Goal: Task Accomplishment & Management: Manage account settings

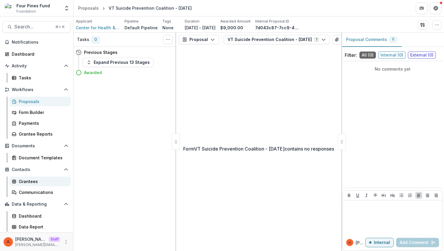
click at [44, 185] on div "Grantees" at bounding box center [42, 182] width 47 height 6
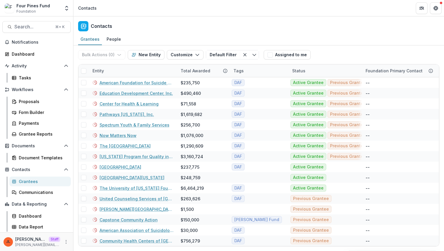
click at [60, 3] on div "Four Pines Fund Foundation" at bounding box center [32, 8] width 55 height 11
click at [67, 11] on icon "Open entity switcher" at bounding box center [67, 8] width 6 height 6
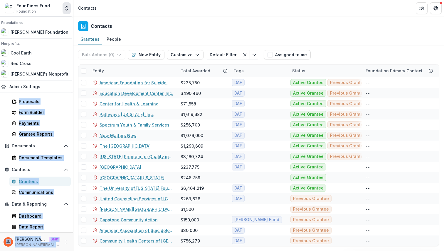
click at [133, 16] on div "Four Pines Fund Foundation Foundations Jeanne Foundation Nonprofits Cool Earth …" at bounding box center [222, 125] width 444 height 251
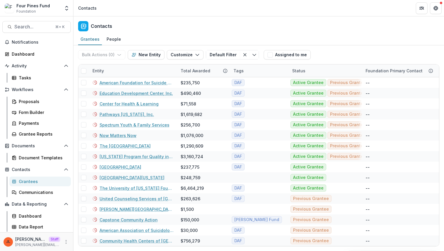
click at [141, 26] on div "Contacts" at bounding box center [258, 24] width 370 height 17
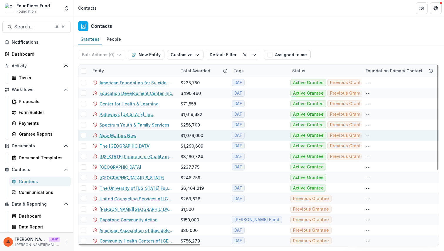
click at [127, 137] on link "Now Matters Now" at bounding box center [117, 136] width 37 height 6
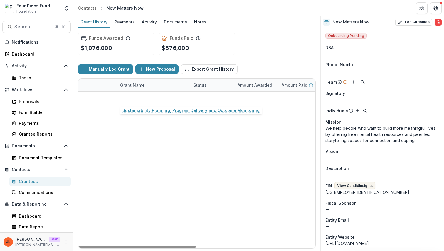
click at [158, 101] on link "Sustainability Planning, Program Delivery and Outcome Monitoring" at bounding box center [153, 98] width 66 height 6
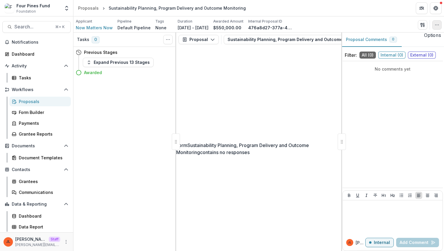
click at [436, 29] on button "button" at bounding box center [436, 24] width 9 height 9
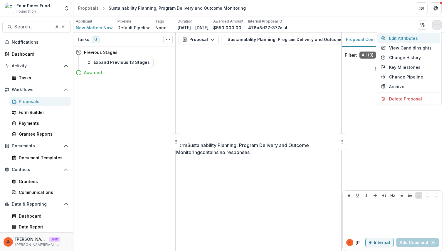
click at [412, 35] on button "Edit Attributes" at bounding box center [408, 38] width 63 height 10
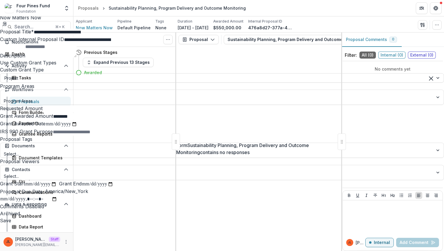
scroll to position [114, 0]
click at [216, 251] on div "**********" at bounding box center [222, 251] width 444 height 0
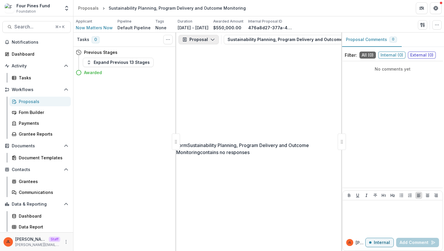
click at [205, 40] on button "Proposal" at bounding box center [198, 39] width 40 height 9
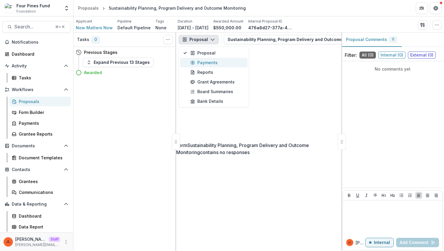
click at [203, 60] on div "Payments" at bounding box center [217, 63] width 54 height 6
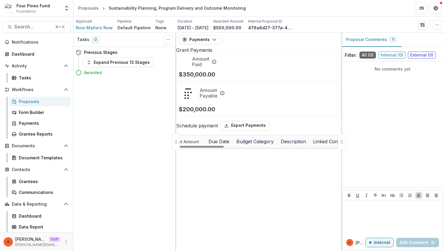
scroll to position [0, 140]
click at [25, 125] on div "Payments" at bounding box center [42, 123] width 47 height 6
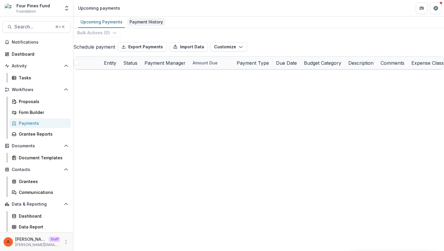
click at [145, 21] on div "Payment History" at bounding box center [146, 22] width 38 height 9
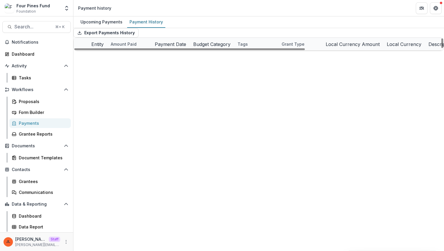
click at [204, 38] on div "Export Payments History" at bounding box center [258, 32] width 370 height 9
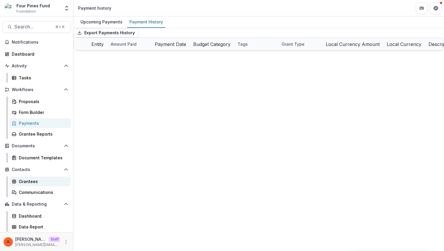
click at [30, 181] on div "Grantees" at bounding box center [42, 182] width 47 height 6
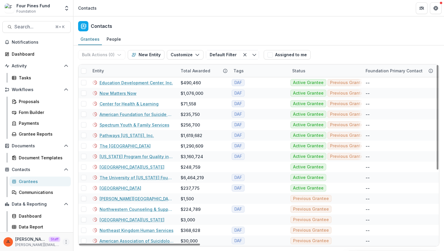
click at [66, 241] on circle "More" at bounding box center [66, 241] width 0 height 0
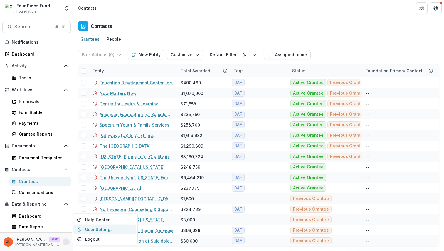
click at [91, 229] on link "User Settings" at bounding box center [104, 230] width 63 height 10
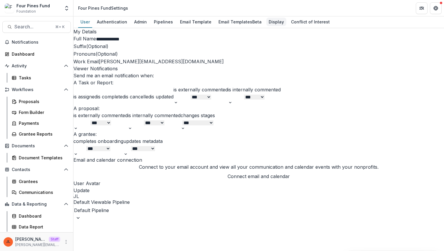
click at [275, 21] on div "Display" at bounding box center [276, 22] width 20 height 9
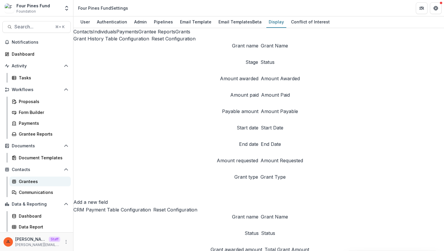
click at [33, 180] on div "Grantees" at bounding box center [42, 182] width 47 height 6
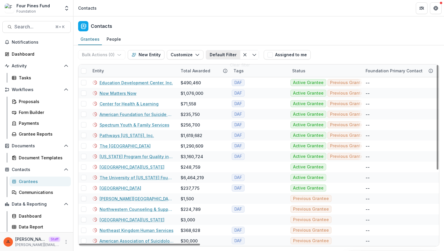
click at [215, 58] on button "Default Filter" at bounding box center [223, 54] width 34 height 9
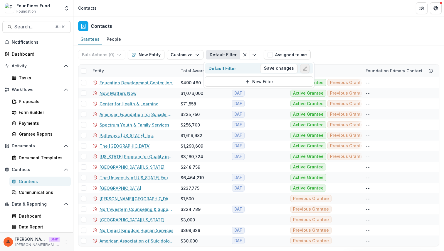
click at [303, 70] on line "Edit filter" at bounding box center [303, 70] width 1 height 0
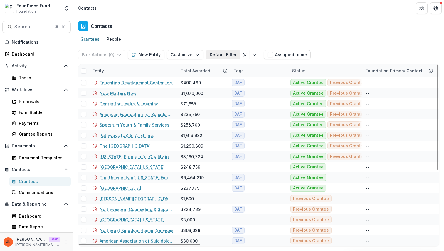
click at [218, 53] on button "Default Filter" at bounding box center [223, 54] width 34 height 9
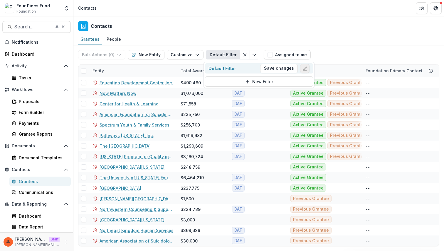
click at [304, 70] on line "Edit filter" at bounding box center [305, 70] width 4 height 0
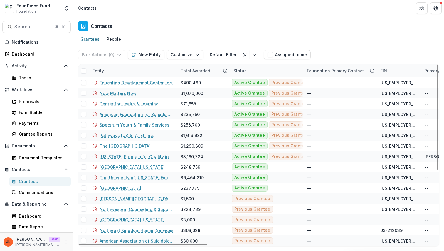
click at [294, 26] on div "Contacts" at bounding box center [258, 24] width 370 height 17
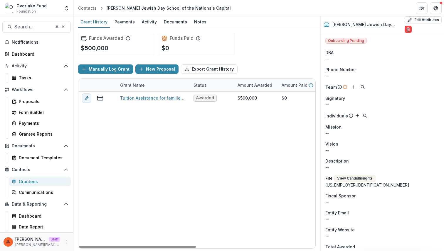
click at [45, 183] on div "Grantees" at bounding box center [42, 182] width 47 height 6
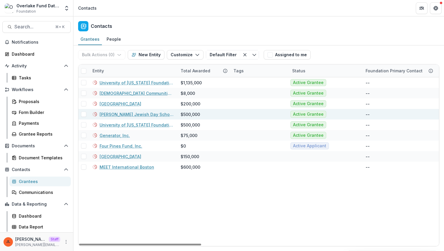
click at [131, 114] on link "Milton Gottesman Jewish Day School of the Nations's Capital" at bounding box center [136, 114] width 74 height 6
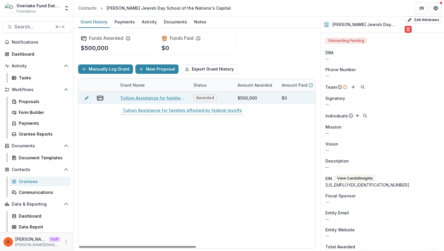
click at [148, 99] on link "Tuition Assistance for families affected by federal layoffs" at bounding box center [153, 98] width 66 height 6
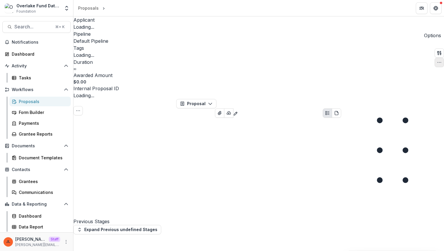
click at [436, 60] on icon "button" at bounding box center [438, 62] width 5 height 5
click at [416, 41] on button "Edit Attributes" at bounding box center [408, 38] width 63 height 10
click at [388, 99] on div at bounding box center [392, 99] width 103 height 0
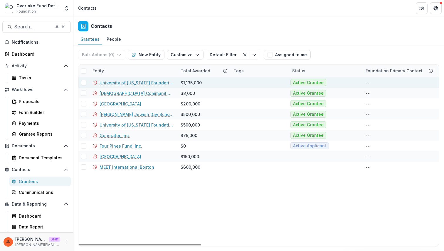
click at [130, 84] on link "University of Vermont Foundation" at bounding box center [136, 83] width 74 height 6
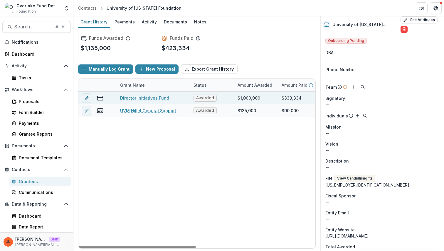
click at [146, 98] on link "Director Initiatives Fund" at bounding box center [144, 98] width 49 height 6
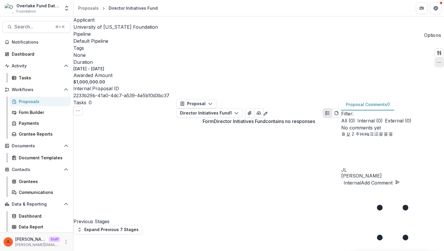
click at [436, 60] on icon "button" at bounding box center [438, 62] width 5 height 5
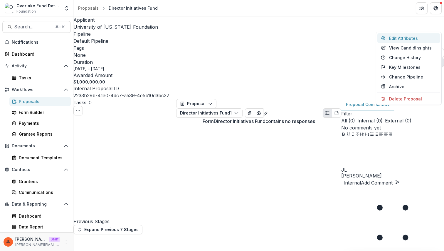
click at [422, 40] on button "Edit Attributes" at bounding box center [408, 38] width 63 height 10
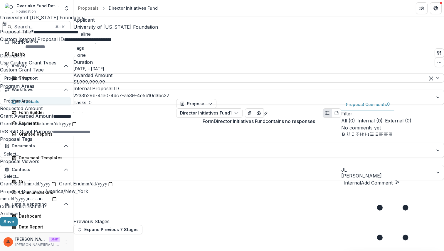
scroll to position [114, 0]
click at [291, 251] on div "**********" at bounding box center [222, 251] width 444 height 0
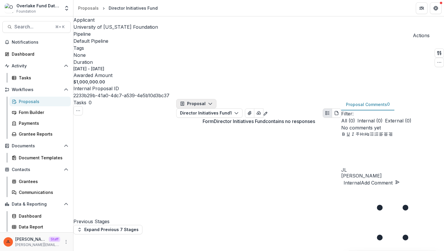
click at [210, 101] on icon "button" at bounding box center [210, 103] width 5 height 5
click at [202, 99] on button "Proposal" at bounding box center [196, 103] width 40 height 9
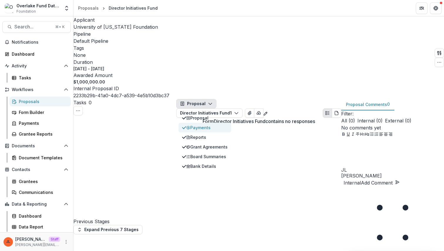
click at [203, 125] on div "Payments" at bounding box center [206, 128] width 41 height 6
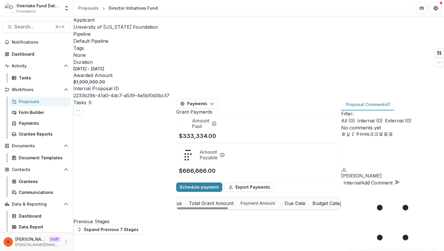
scroll to position [0, 61]
click at [37, 121] on div "Payments" at bounding box center [42, 123] width 47 height 6
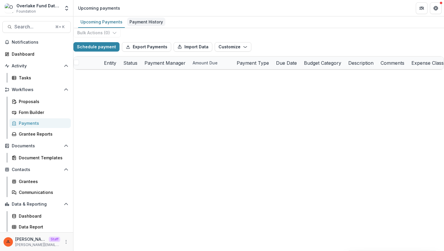
click at [151, 27] on link "Payment History" at bounding box center [146, 21] width 38 height 11
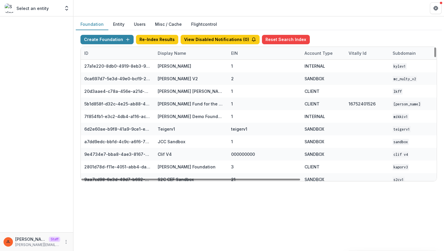
click at [179, 52] on div "Display Name" at bounding box center [171, 53] width 35 height 6
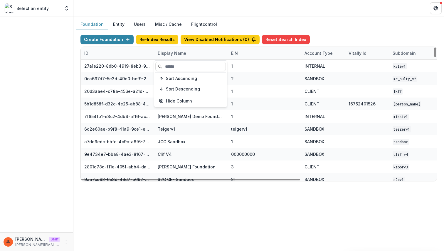
click at [179, 60] on section "Sort Ascending Sort Descending Hide Column" at bounding box center [190, 83] width 73 height 47
click at [179, 66] on input at bounding box center [190, 66] width 70 height 9
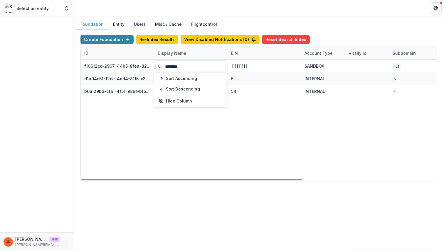
type input "********"
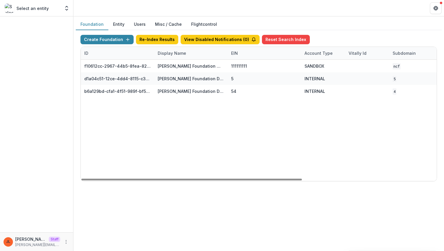
click at [164, 170] on div "f10612cc-2967-44b5-8fea-824c4e1f13c5 Nathan Cummings Foundation Workflow Sandbo…" at bounding box center [367, 120] width 572 height 121
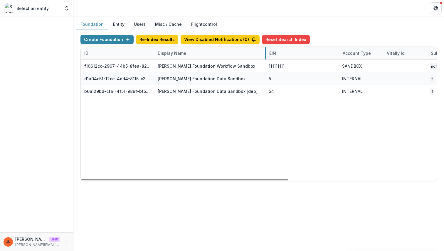
drag, startPoint x: 226, startPoint y: 55, endPoint x: 265, endPoint y: 55, distance: 38.4
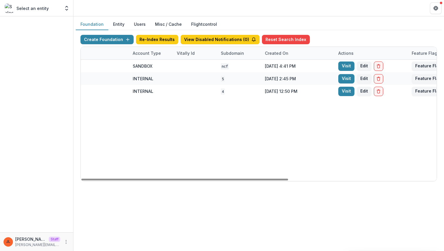
scroll to position [0, 255]
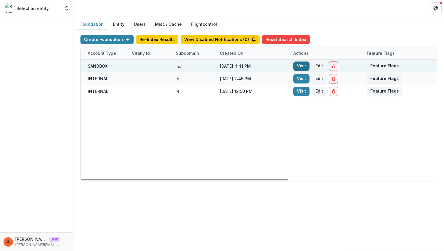
click at [298, 65] on link "Visit" at bounding box center [301, 66] width 16 height 9
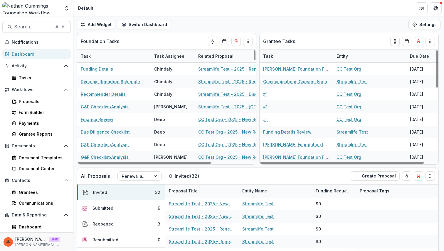
click at [208, 23] on div "Add Widget Switch Dashboard Default New Dashboard Settings" at bounding box center [258, 24] width 370 height 16
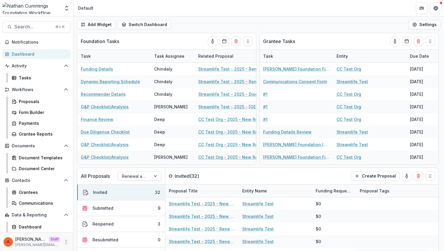
click at [65, 241] on icon "More" at bounding box center [66, 242] width 5 height 5
click at [89, 229] on link "User Settings" at bounding box center [103, 230] width 63 height 10
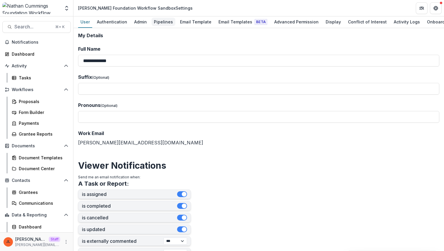
click at [164, 23] on div "Pipelines" at bounding box center [163, 22] width 24 height 9
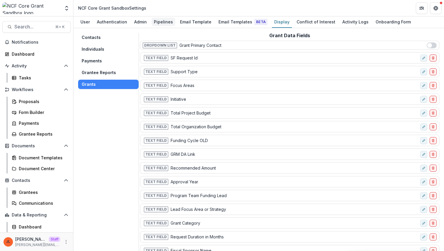
click at [162, 25] on div "Pipelines" at bounding box center [163, 22] width 24 height 9
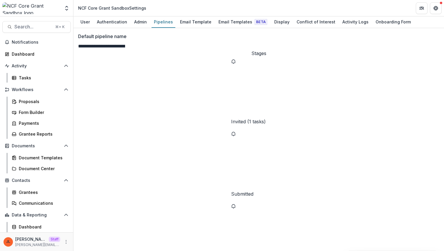
scroll to position [214, 0]
